Goal: Book appointment/travel/reservation

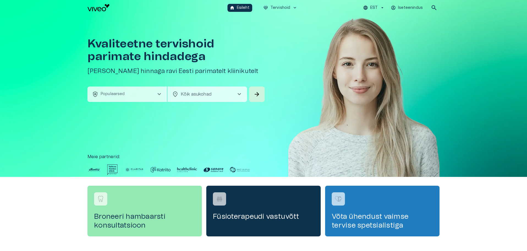
click at [158, 94] on span "chevron_right" at bounding box center [159, 94] width 7 height 7
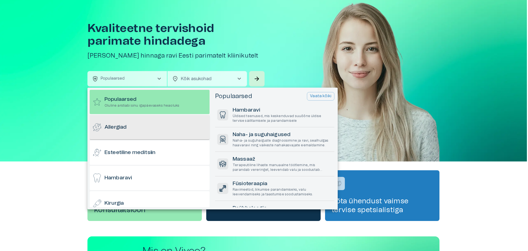
click at [145, 123] on div "Allergiad" at bounding box center [150, 127] width 120 height 24
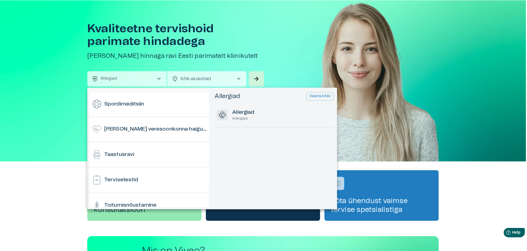
scroll to position [440, 0]
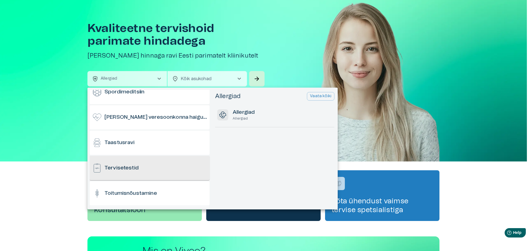
click at [132, 167] on h6 "Tervisetestid" at bounding box center [122, 167] width 34 height 7
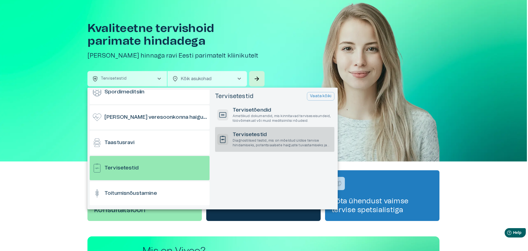
click at [266, 140] on p "Diagnostilised testid, mis on mõeldud üldise tervise hindamiseks, potentsiaalse…" at bounding box center [283, 142] width 100 height 9
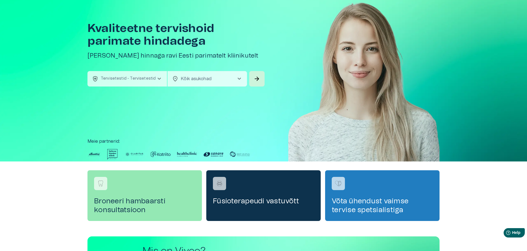
click at [241, 80] on span "chevron_right" at bounding box center [239, 78] width 7 height 7
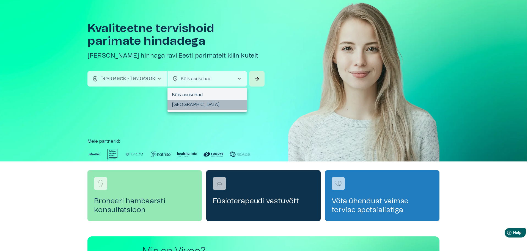
click at [186, 105] on li "[GEOGRAPHIC_DATA]" at bounding box center [206, 105] width 79 height 10
type input "**********"
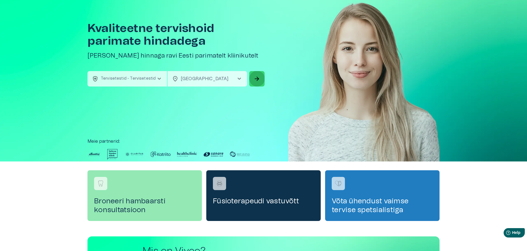
click at [252, 76] on button "arrow_forward" at bounding box center [256, 78] width 15 height 15
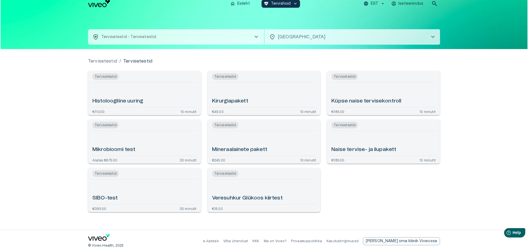
scroll to position [6, 0]
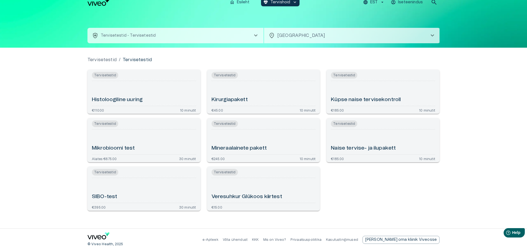
click at [254, 32] on span "chevron_right" at bounding box center [255, 35] width 7 height 7
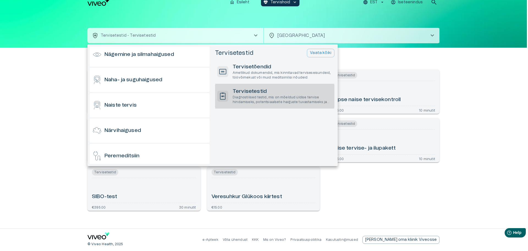
scroll to position [203, 0]
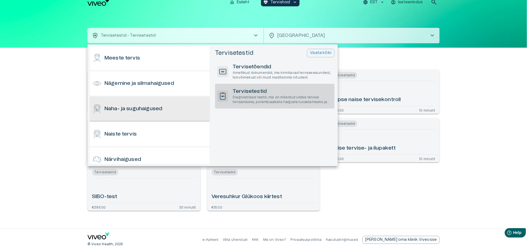
click at [153, 108] on h6 "Naha- ja suguhaigused" at bounding box center [134, 108] width 58 height 7
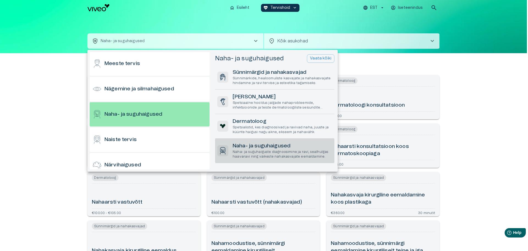
click at [274, 149] on h6 "Naha- ja suguhaigused" at bounding box center [283, 145] width 100 height 7
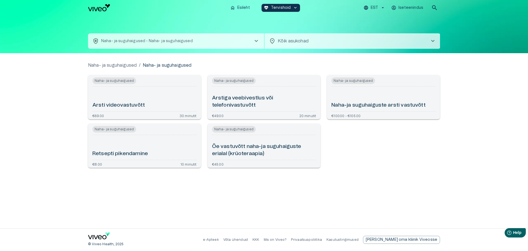
click at [376, 97] on div "Naha-ja suguhaiguste arsti vastuvõtt" at bounding box center [383, 99] width 104 height 20
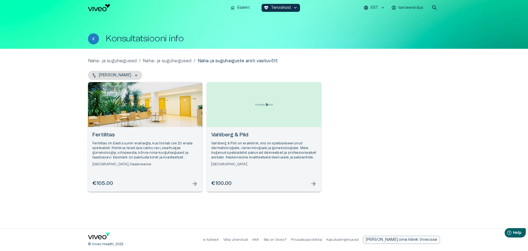
click at [109, 134] on h6 "Fertilitas" at bounding box center [145, 134] width 106 height 7
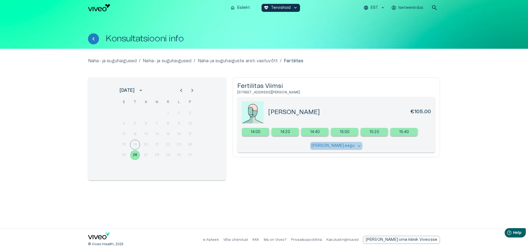
click at [347, 144] on p "[PERSON_NAME] aegu" at bounding box center [333, 146] width 43 height 6
drag, startPoint x: 268, startPoint y: 113, endPoint x: 307, endPoint y: 112, distance: 39.6
click at [307, 112] on div "Elo Kuum €105.00" at bounding box center [336, 112] width 189 height 22
copy h5 "[PERSON_NAME]"
